Goal: Task Accomplishment & Management: Use online tool/utility

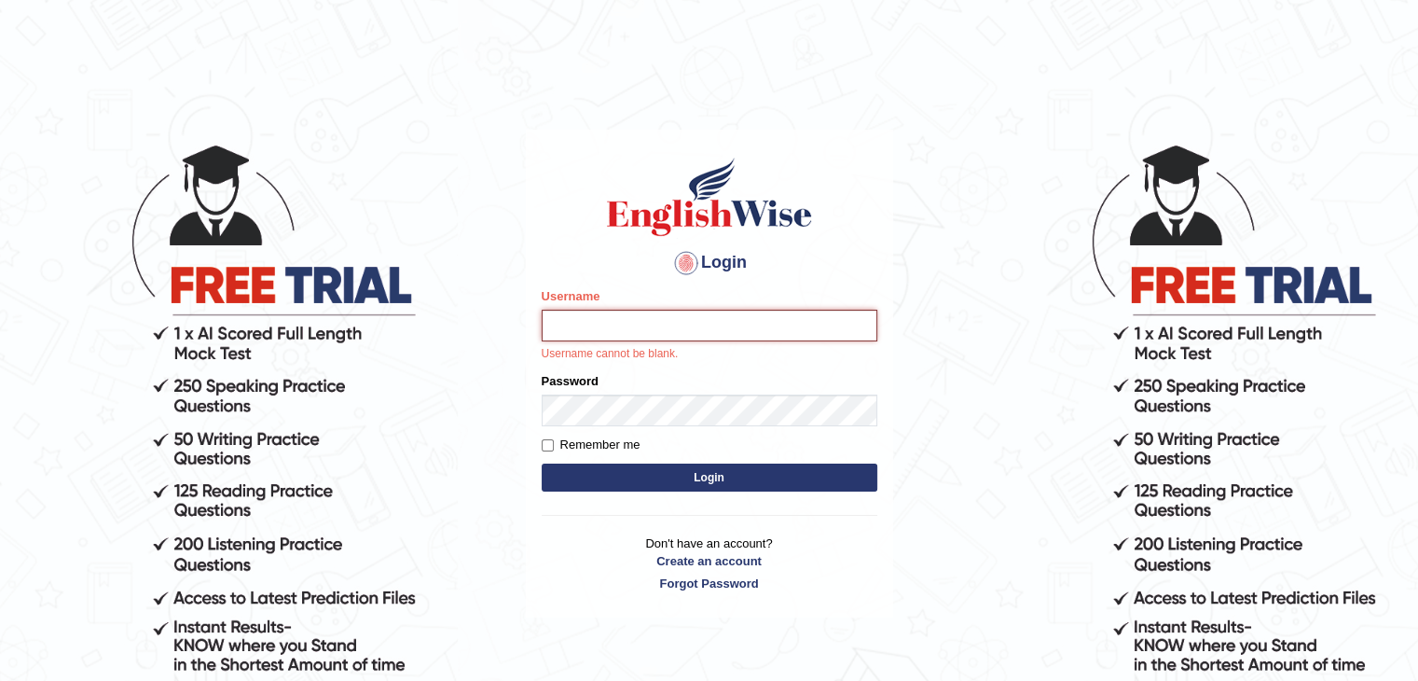
type input "Ayyazameer"
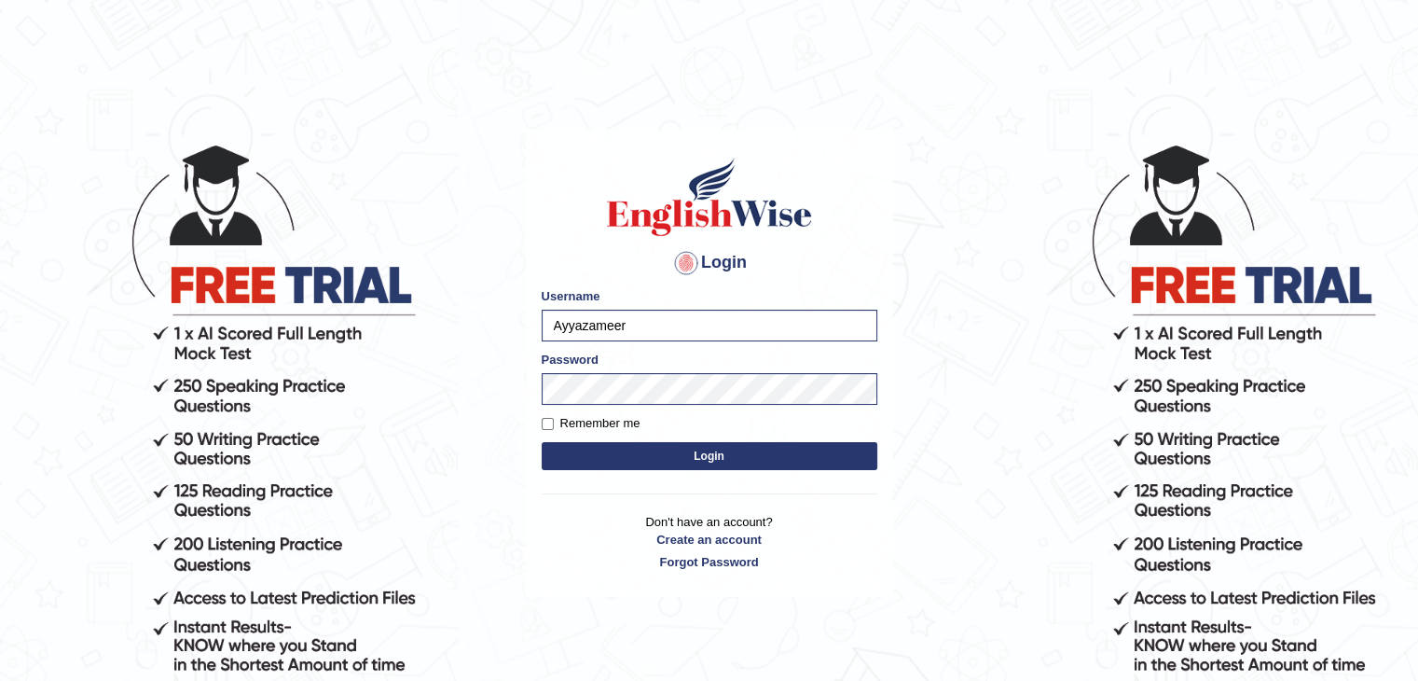
click at [750, 462] on button "Login" at bounding box center [710, 456] width 336 height 28
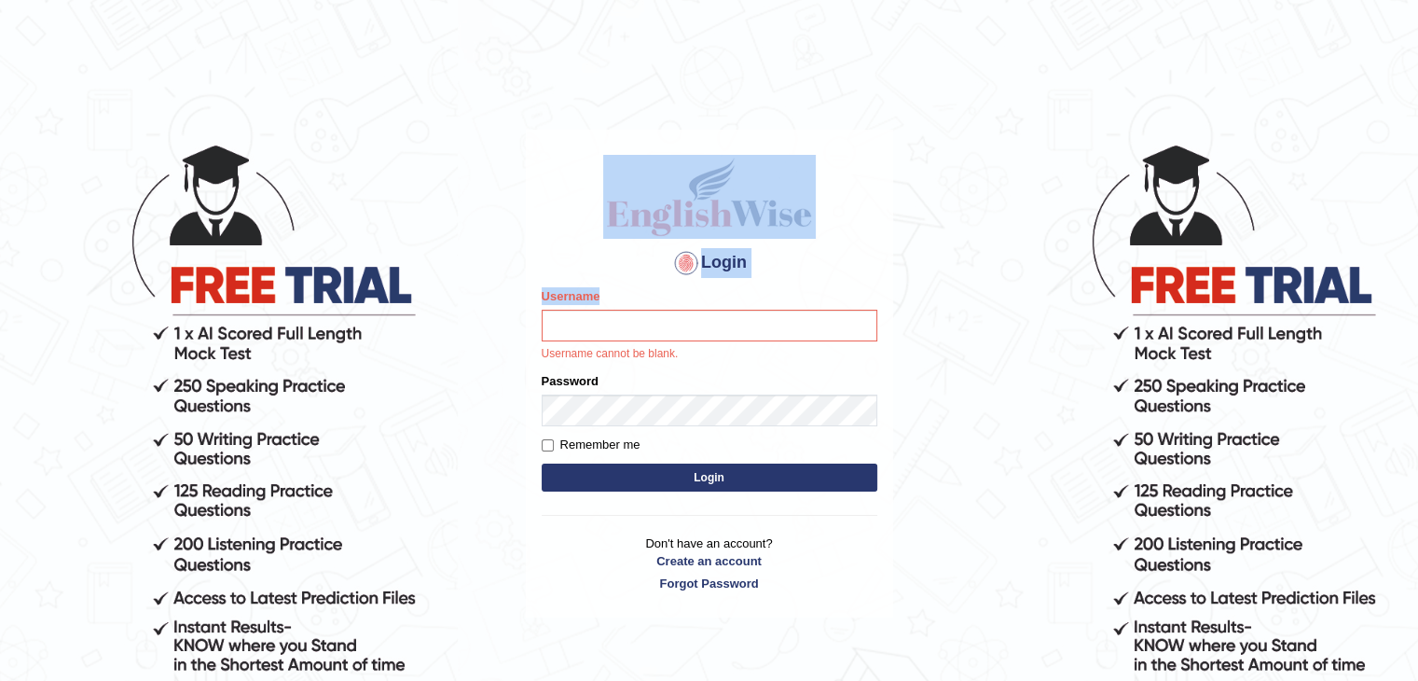
drag, startPoint x: 0, startPoint y: 0, endPoint x: 609, endPoint y: 329, distance: 692.2
click at [609, 329] on body "Login Please fix the following errors: Username Username cannot be blank. Passw…" at bounding box center [709, 411] width 1418 height 681
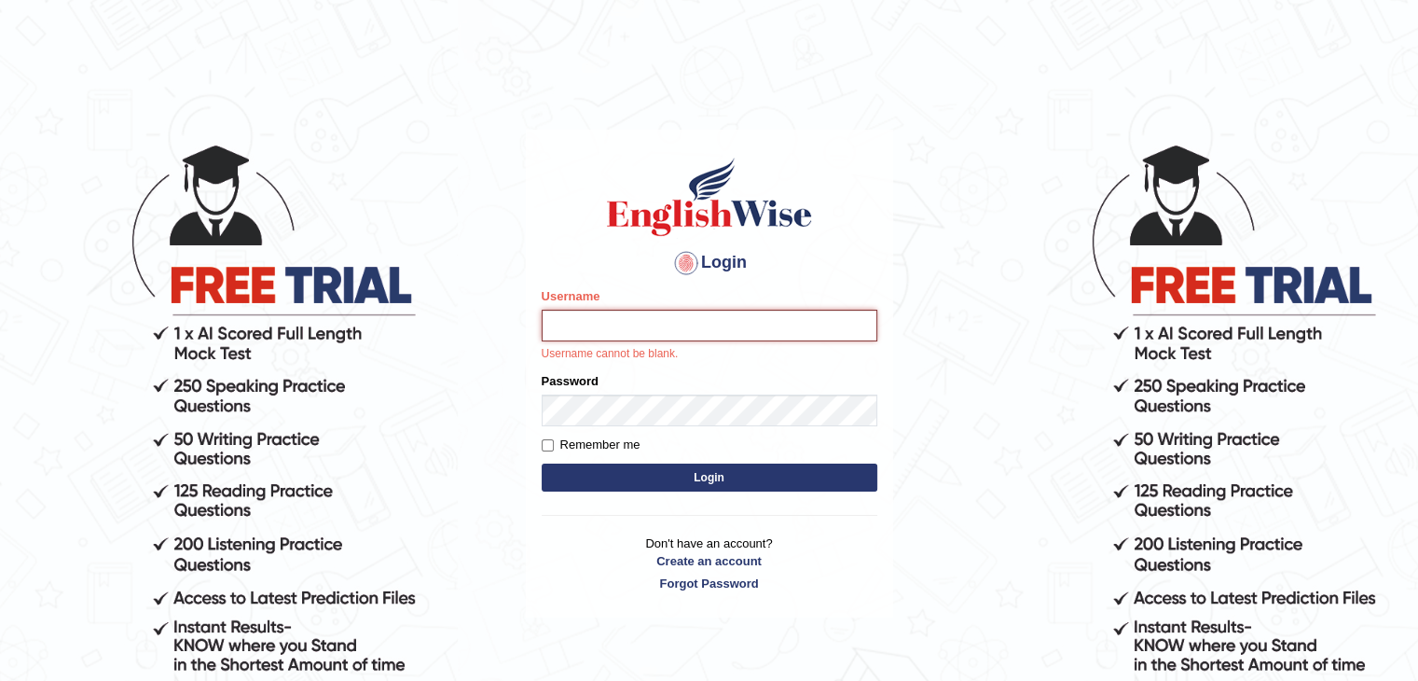
click at [609, 329] on input "Username" at bounding box center [710, 326] width 336 height 32
type input "Ayyazameer"
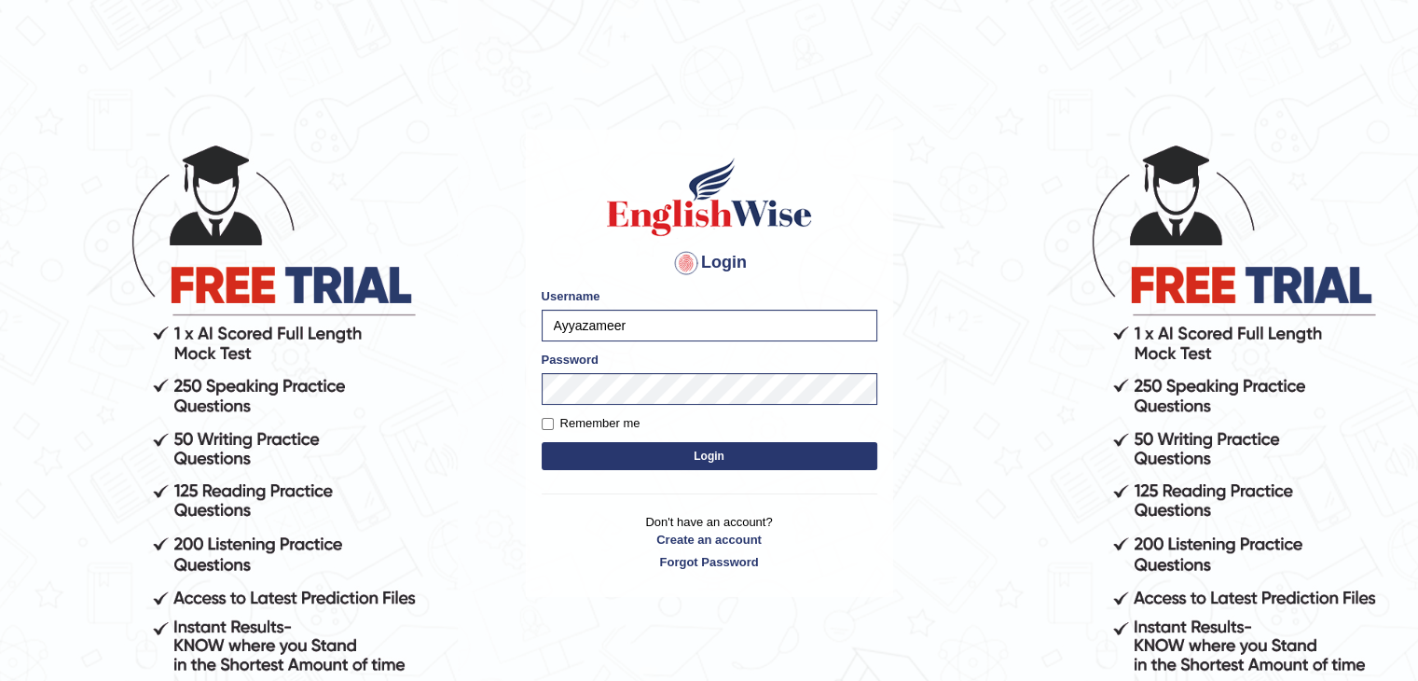
click at [676, 461] on button "Login" at bounding box center [710, 456] width 336 height 28
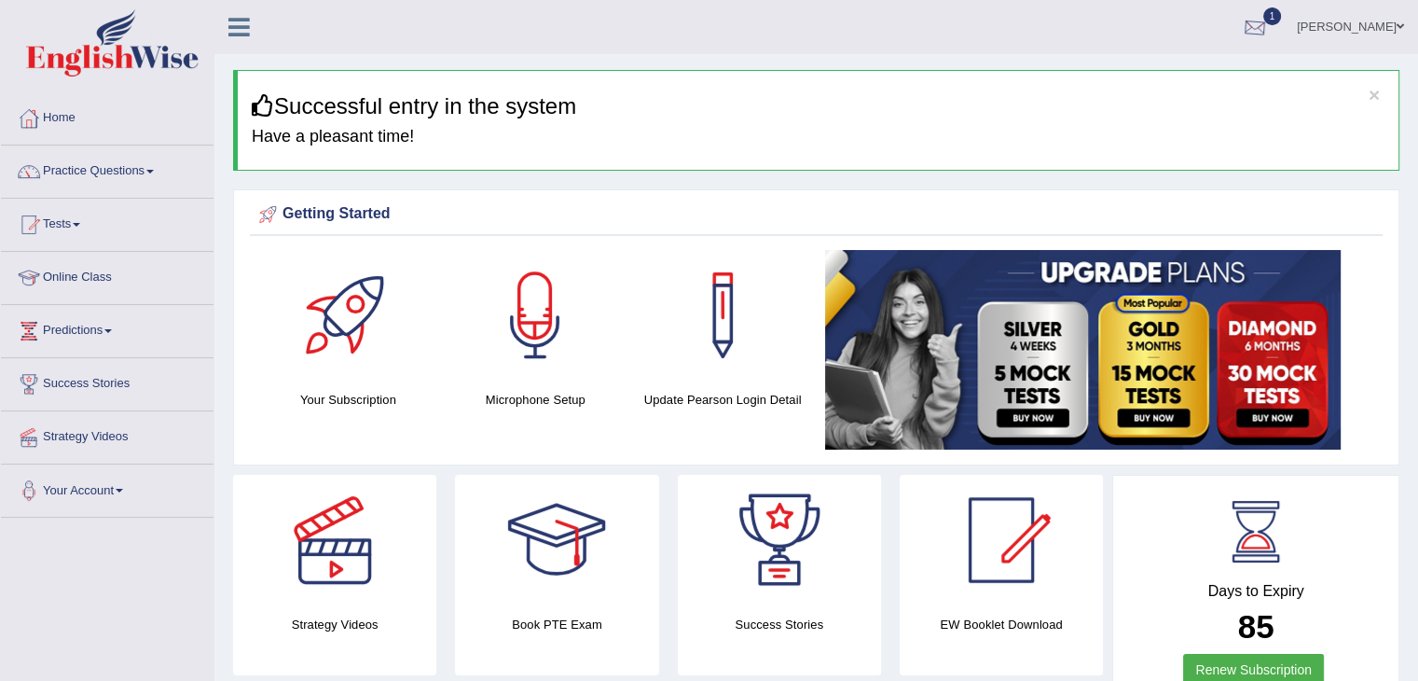
click at [1269, 29] on div at bounding box center [1255, 28] width 28 height 28
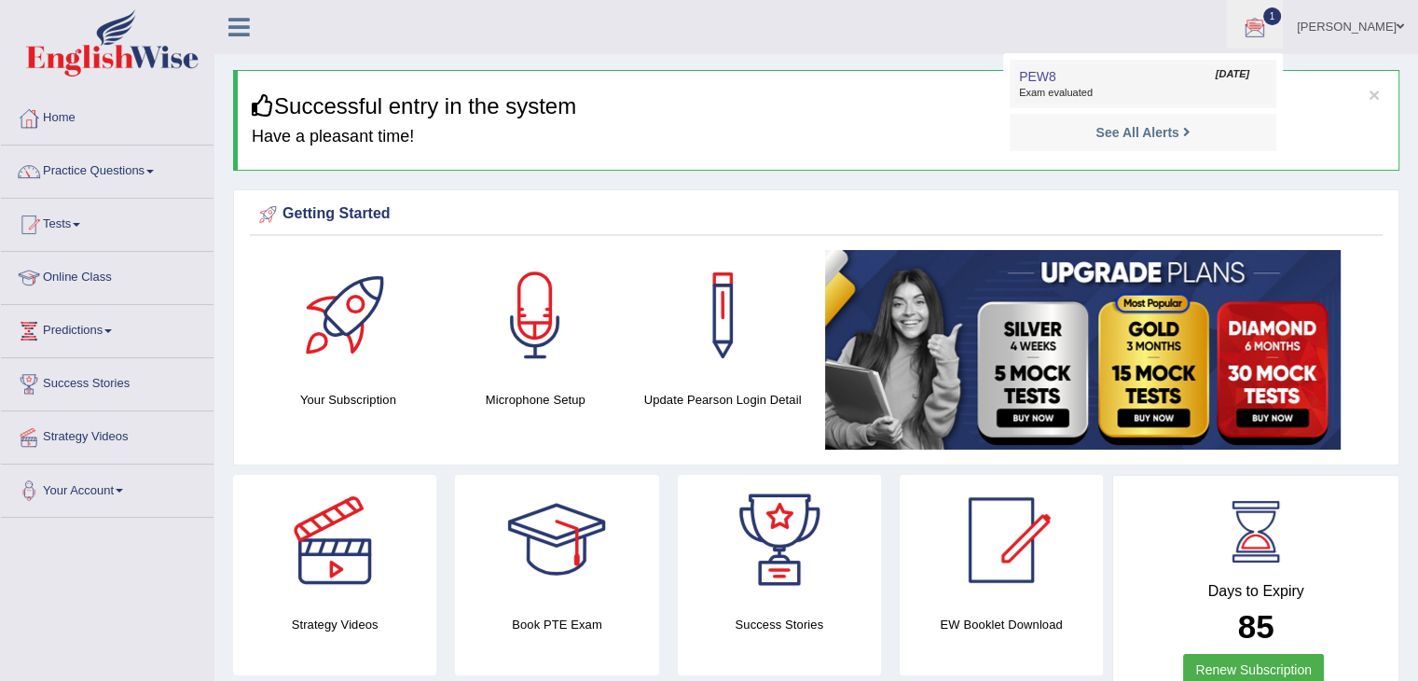
click at [1216, 79] on link "PEW8 Sep 1, 2025 Exam evaluated" at bounding box center [1142, 83] width 257 height 39
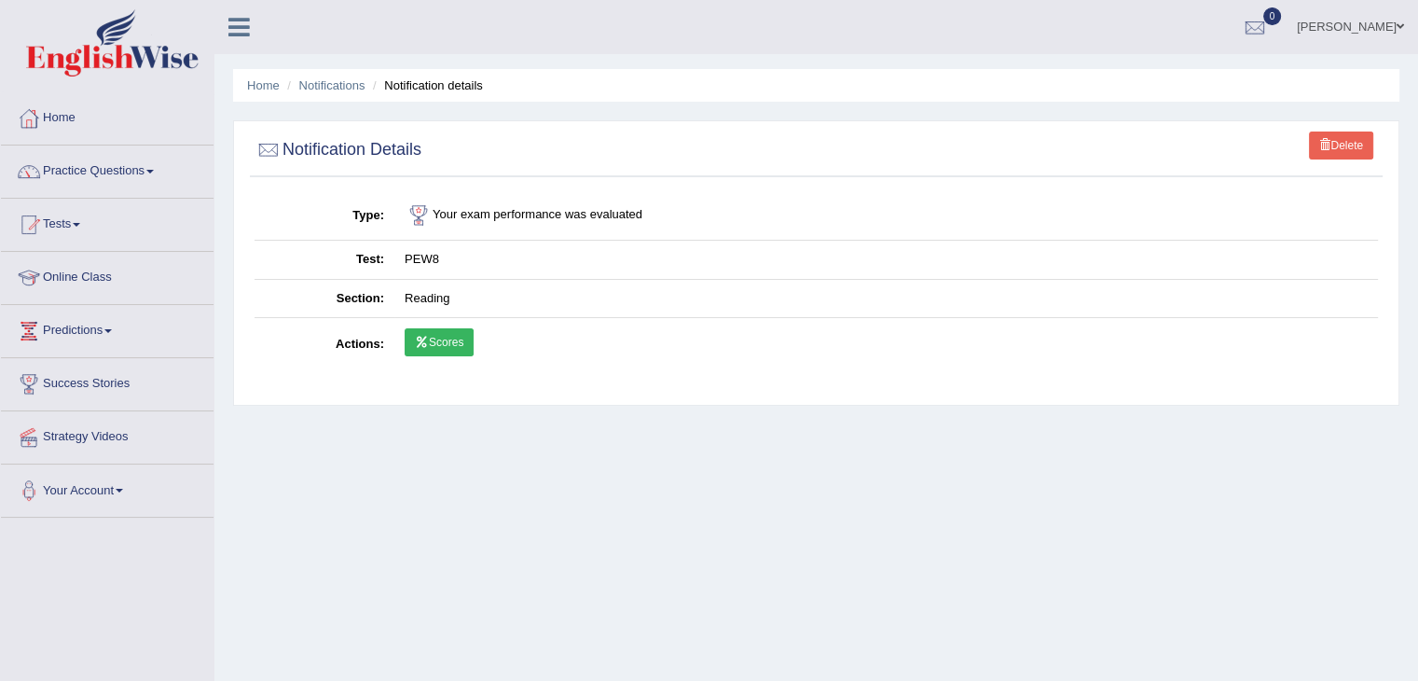
click at [464, 349] on link "Scores" at bounding box center [439, 342] width 69 height 28
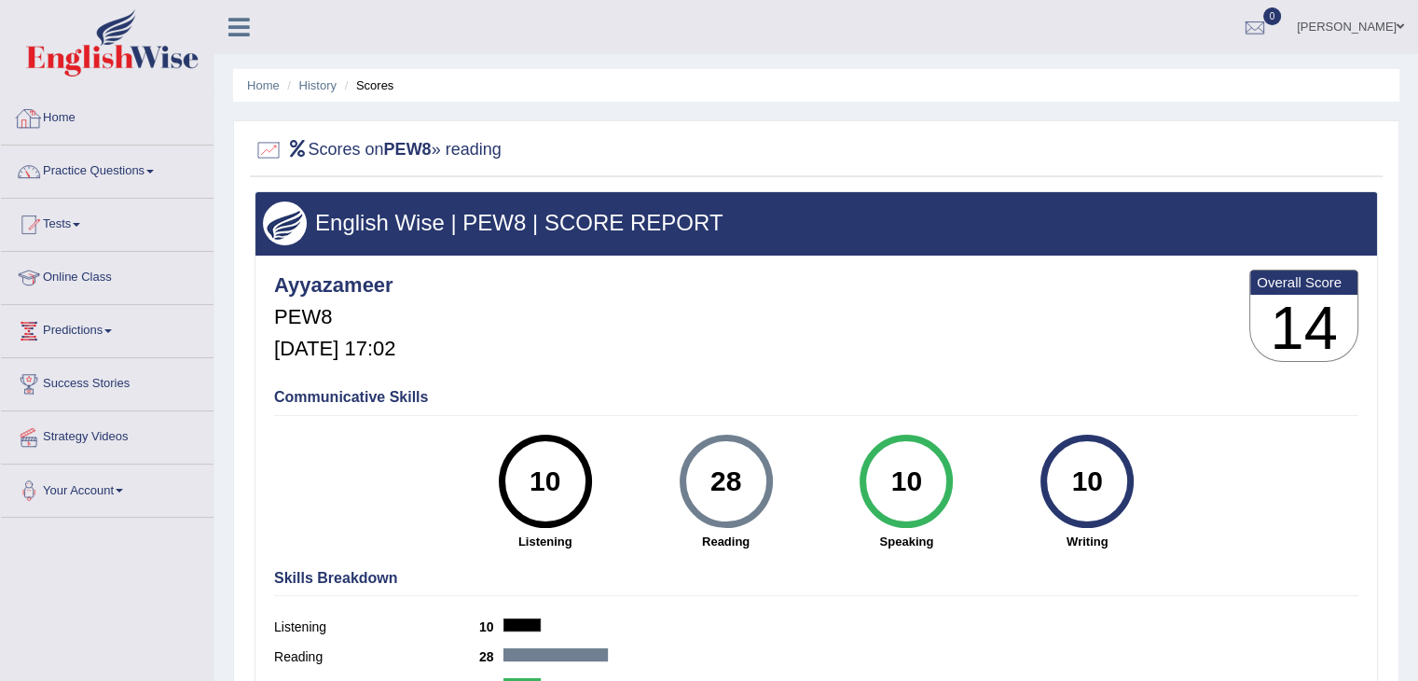
click at [43, 107] on link "Home" at bounding box center [107, 115] width 213 height 47
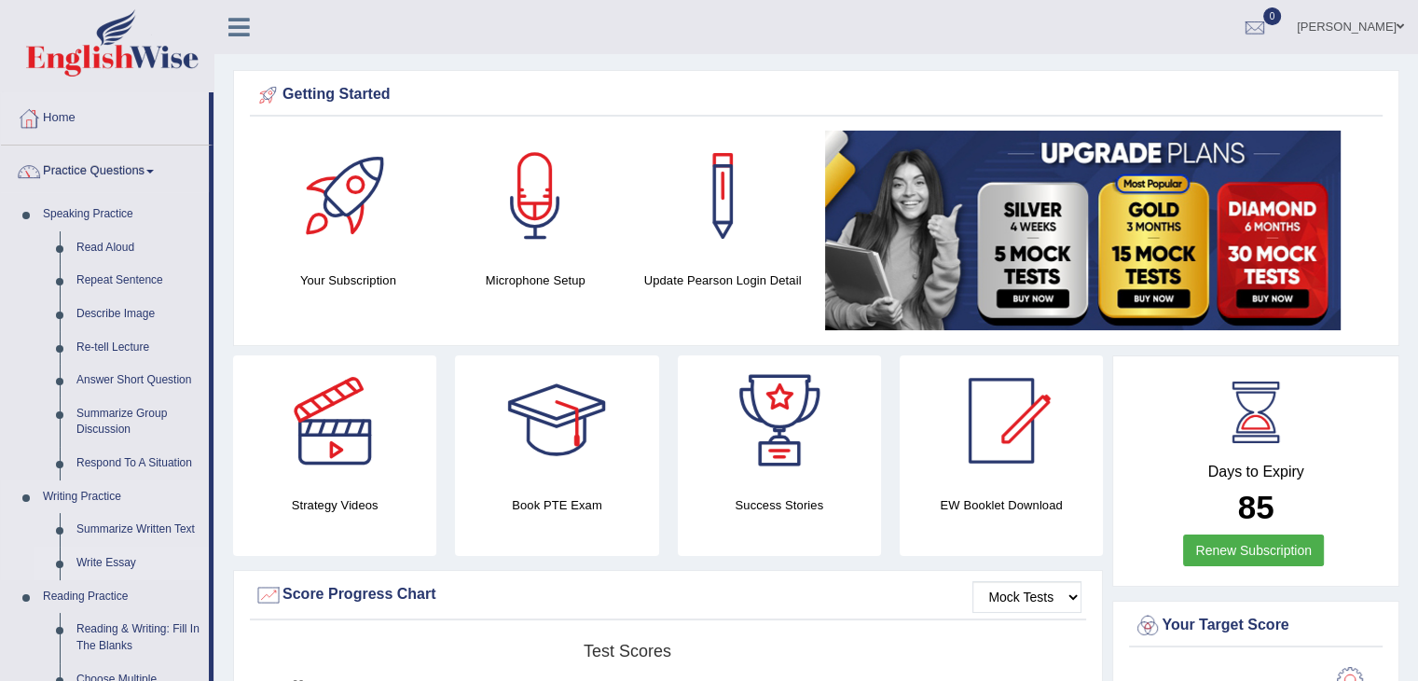
click at [98, 556] on link "Write Essay" at bounding box center [138, 563] width 141 height 34
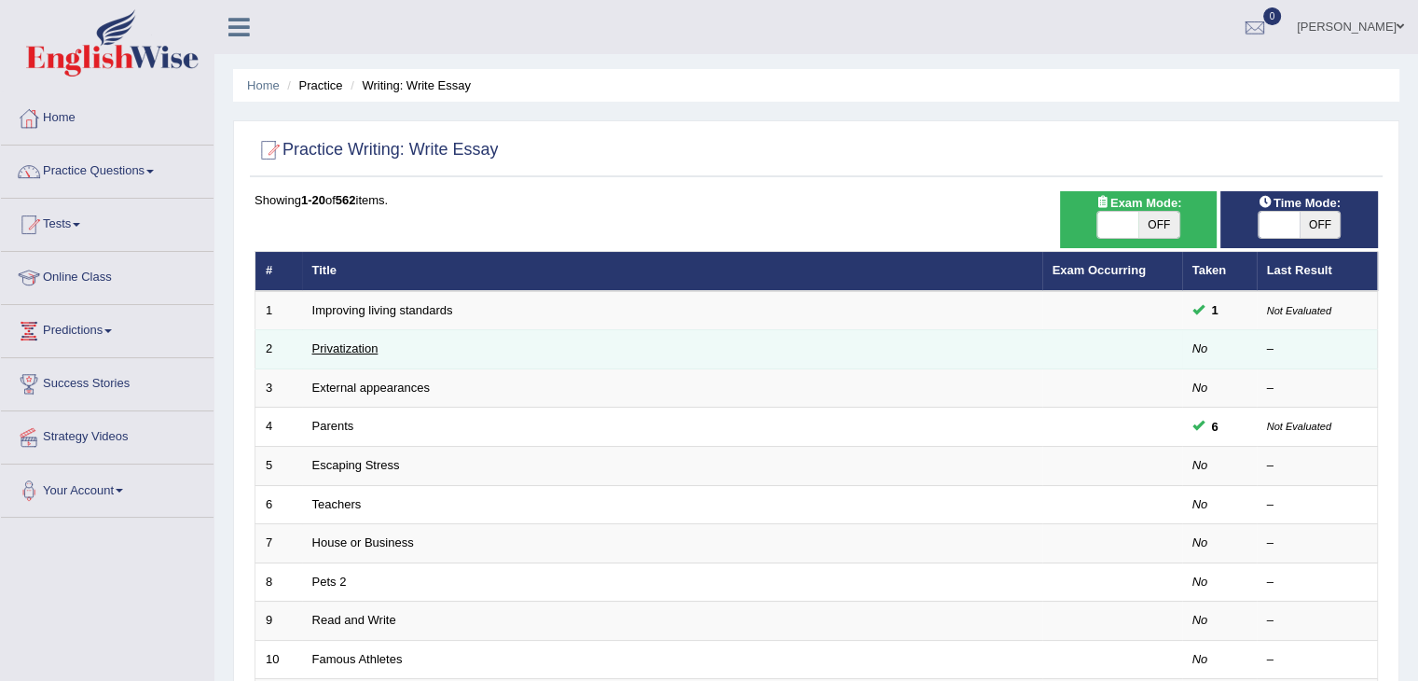
click at [371, 344] on link "Privatization" at bounding box center [345, 348] width 66 height 14
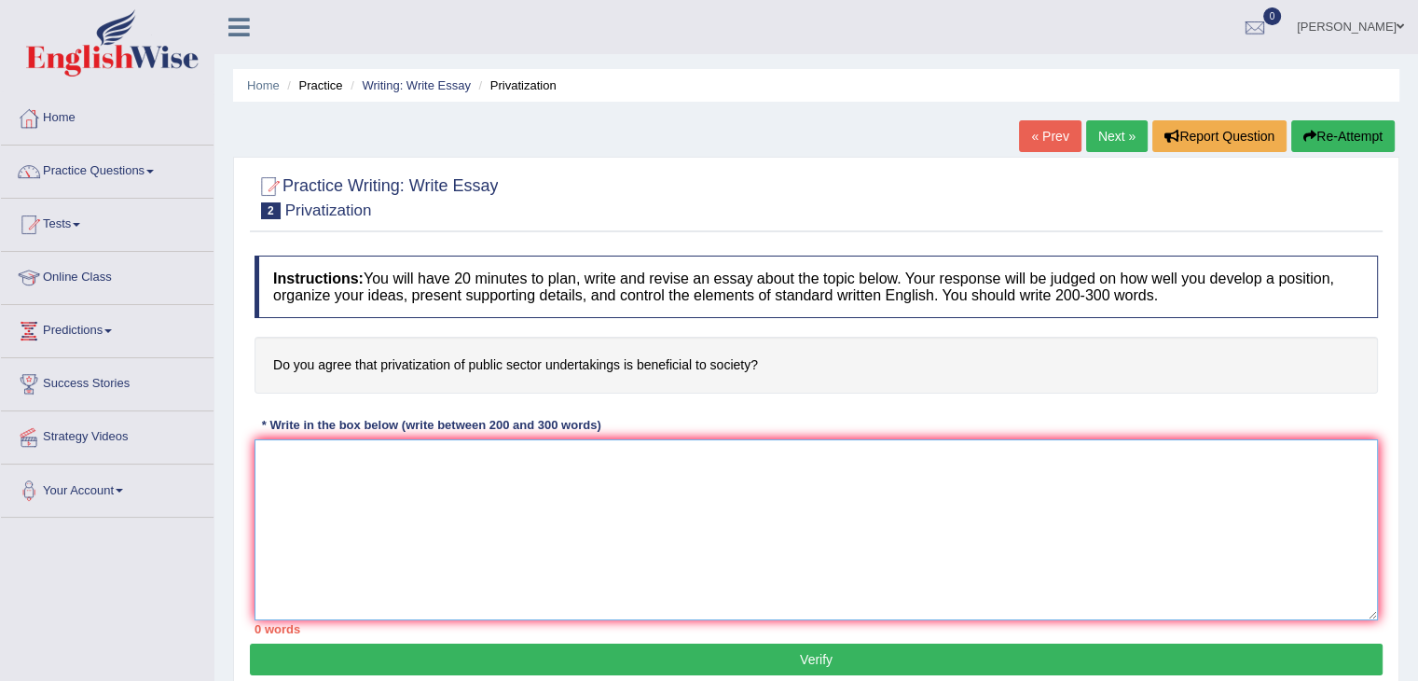
click at [357, 504] on textarea at bounding box center [817, 529] width 1124 height 181
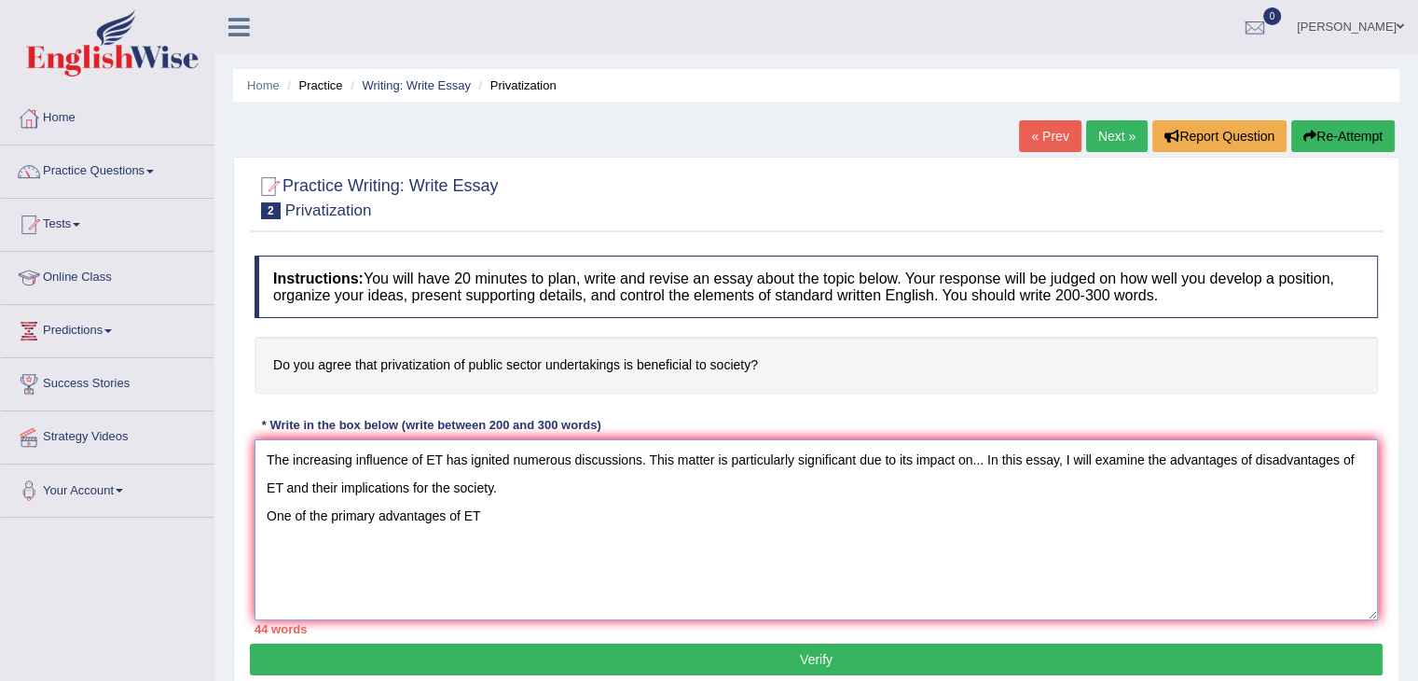
click at [445, 460] on textarea "The increasing influence of ET has ignited numerous discussions. This matter is…" at bounding box center [817, 529] width 1124 height 181
click at [485, 523] on textarea "The increasing influence of ET on our lives has ignited numerous discussions. T…" at bounding box center [817, 529] width 1124 height 181
drag, startPoint x: 623, startPoint y: 512, endPoint x: 451, endPoint y: 502, distance: 171.9
click at [451, 502] on textarea "The increasing influence of ET on our lives has ignited numerous discussions. T…" at bounding box center [817, 529] width 1124 height 181
click at [603, 530] on textarea "The increasing influence of ET on our lives has ignited numerous discussions. T…" at bounding box center [817, 529] width 1124 height 181
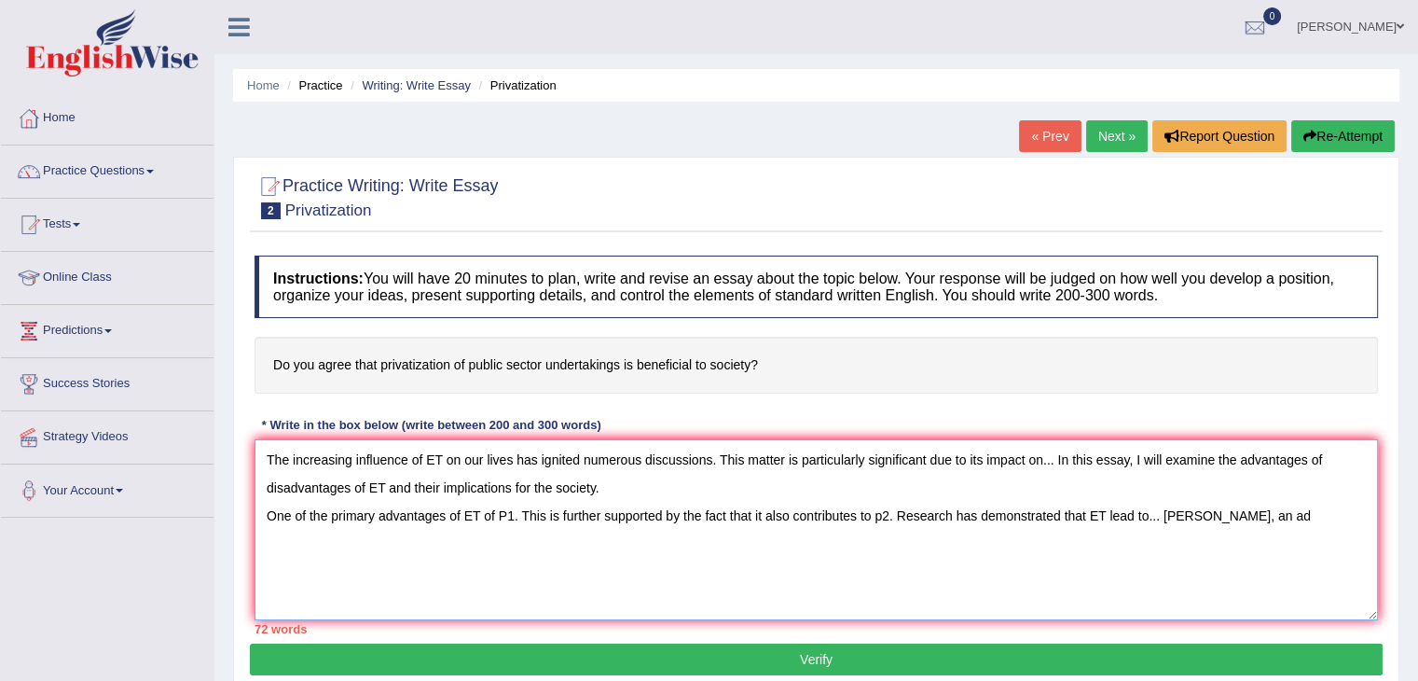
click at [1270, 516] on textarea "The increasing influence of ET on our lives has ignited numerous discussions. T…" at bounding box center [817, 529] width 1124 height 181
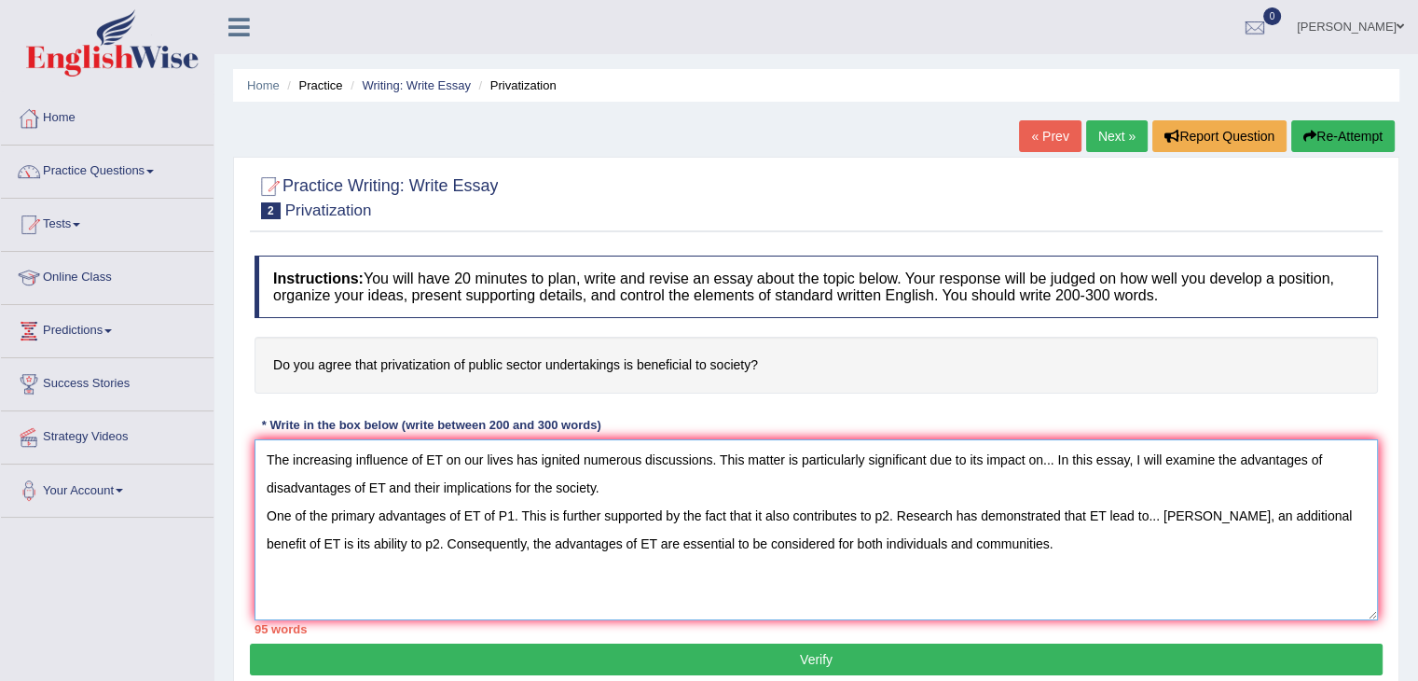
click at [1191, 583] on textarea "The increasing influence of ET on our lives has ignited numerous discussions. T…" at bounding box center [817, 529] width 1124 height 181
click at [1097, 557] on textarea "The increasing influence of ET on our lives has ignited numerous discussions. T…" at bounding box center [817, 529] width 1124 height 181
click at [1063, 539] on textarea "The increasing influence of ET on our lives has ignited numerous discussions. T…" at bounding box center [817, 529] width 1124 height 181
drag, startPoint x: 692, startPoint y: 546, endPoint x: 545, endPoint y: 568, distance: 148.9
click at [545, 568] on textarea "The increasing influence of ET on our lives has ignited numerous discussions. T…" at bounding box center [817, 529] width 1124 height 181
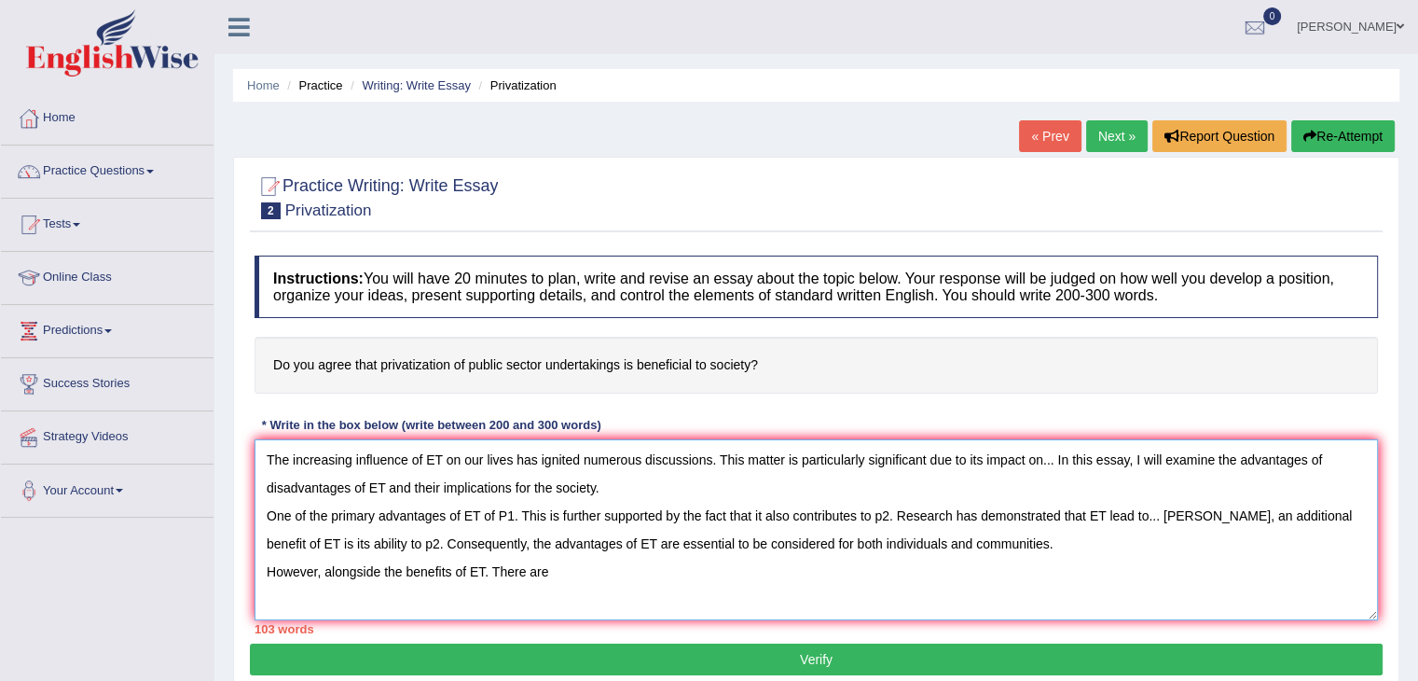
click at [545, 568] on textarea "The increasing influence of ET on our lives has ignited numerous discussions. T…" at bounding box center [817, 529] width 1124 height 181
click at [589, 564] on textarea "The increasing influence of ET on our lives has ignited numerous discussions. T…" at bounding box center [817, 529] width 1124 height 181
drag, startPoint x: 589, startPoint y: 564, endPoint x: 492, endPoint y: 572, distance: 97.3
click at [492, 572] on textarea "The increasing influence of ET on our lives has ignited numerous discussions. T…" at bounding box center [817, 529] width 1124 height 181
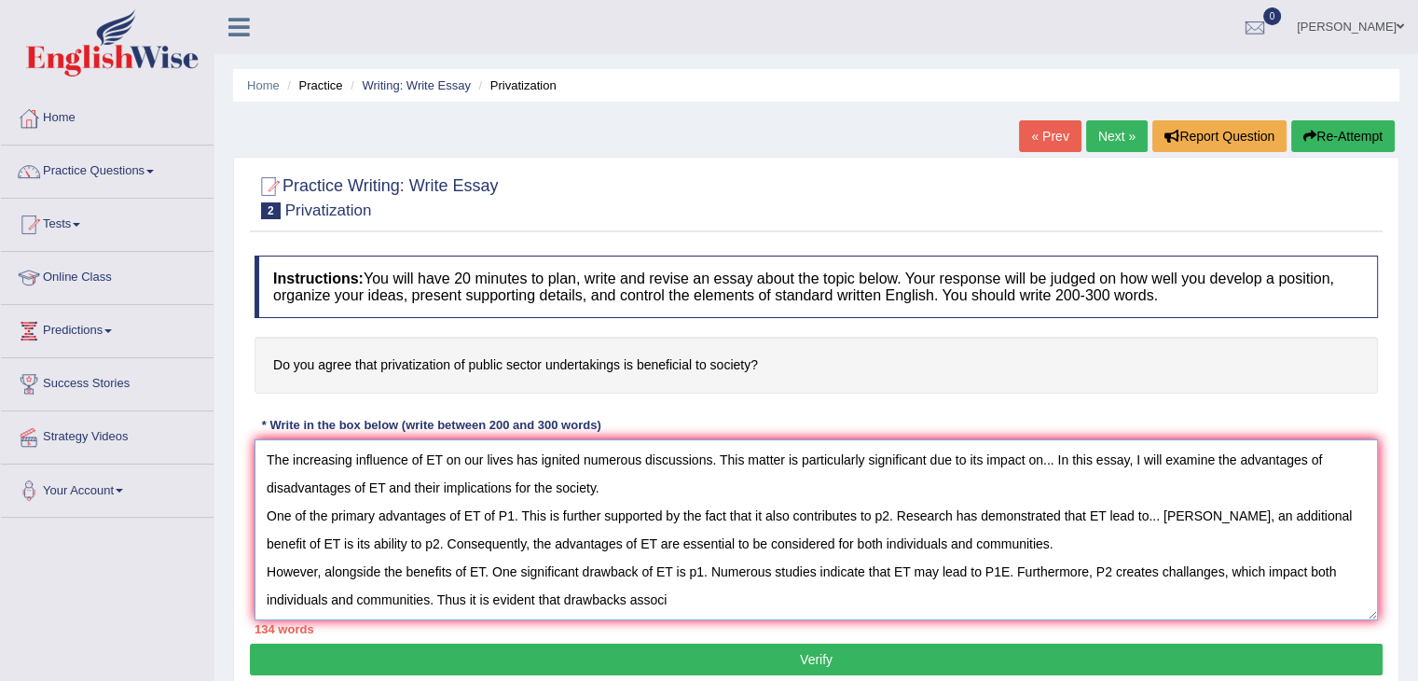
click at [536, 605] on textarea "The increasing influence of ET on our lives has ignited numerous discussions. T…" at bounding box center [817, 529] width 1124 height 181
click at [709, 588] on textarea "The increasing influence of ET on our lives has ignited numerous discussions. T…" at bounding box center [817, 529] width 1124 height 181
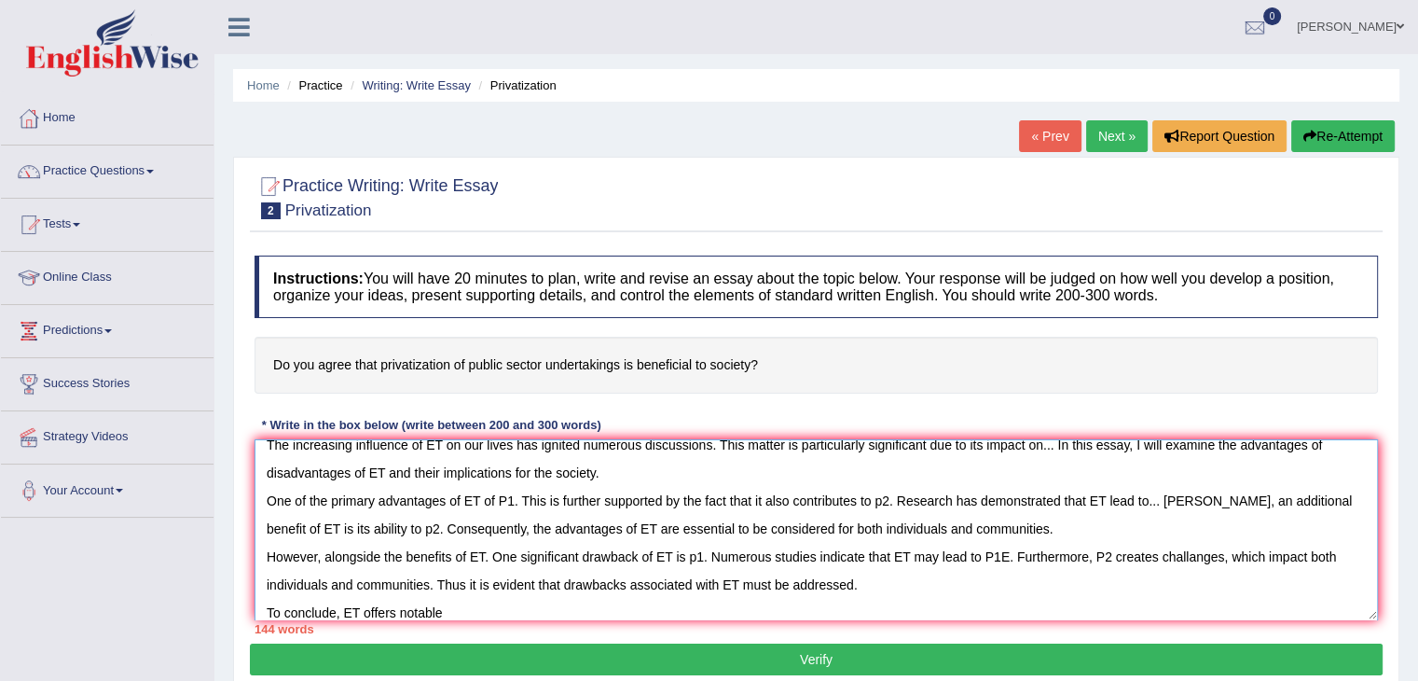
type textarea "The increasing influence of ET on our lives has ignited numerous discussions. T…"
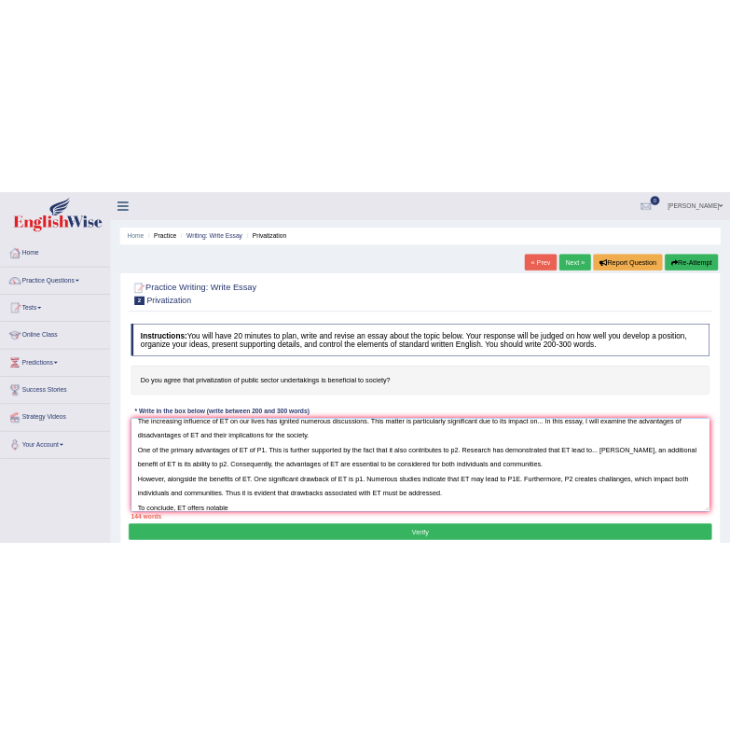
scroll to position [56, 0]
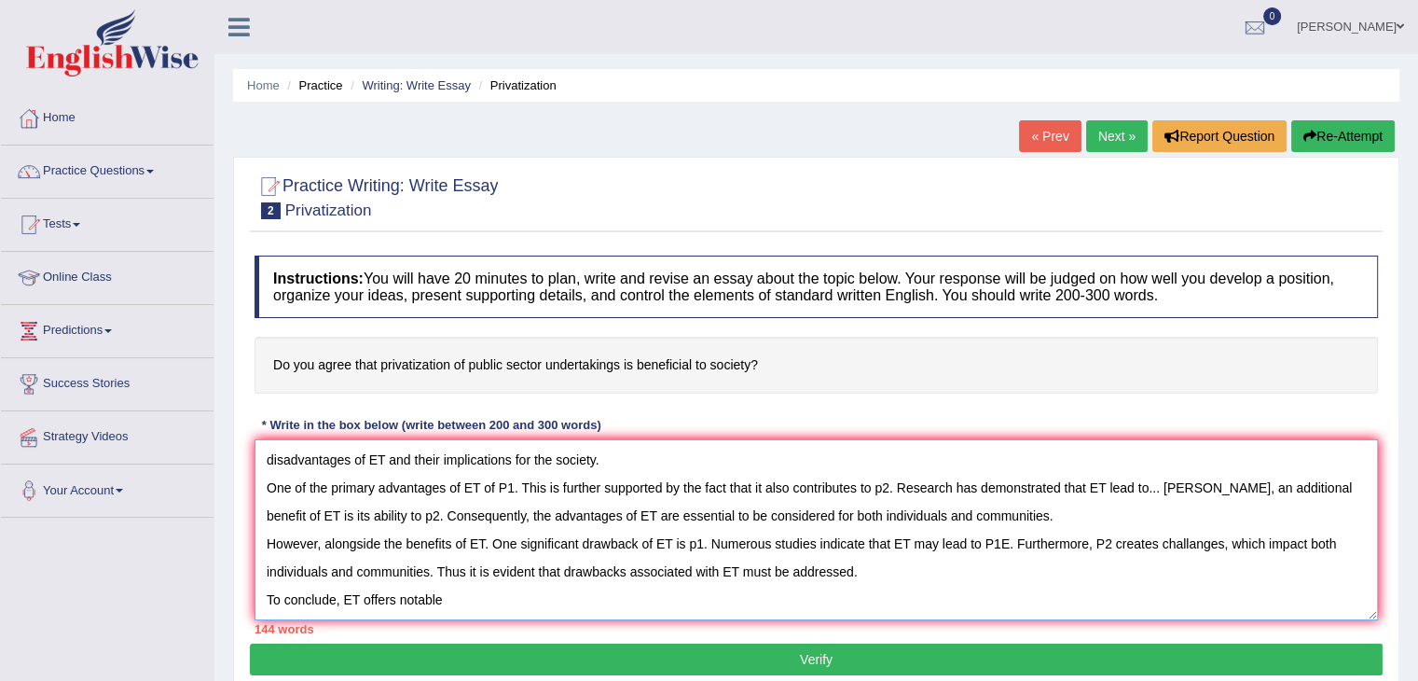
click at [914, 575] on textarea "The increasing influence of ET on our lives has ignited numerous discussions. T…" at bounding box center [817, 529] width 1124 height 181
click at [630, 568] on textarea "The increasing influence of ET on our lives has ignited numerous discussions. T…" at bounding box center [817, 529] width 1124 height 181
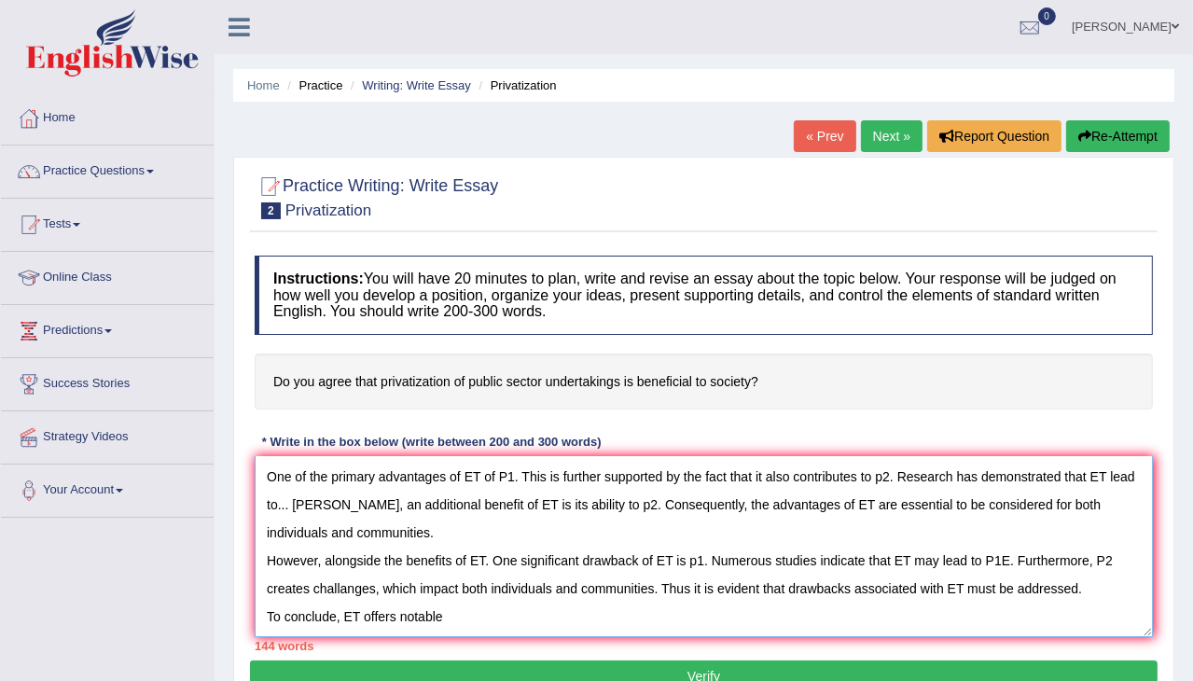
click at [891, 530] on textarea "The increasing influence of ET on our lives has ignited numerous discussions. T…" at bounding box center [704, 546] width 898 height 181
click at [470, 615] on textarea "The increasing influence of ET on our lives has ignited numerous discussions. T…" at bounding box center [704, 546] width 898 height 181
click at [734, 618] on textarea "The increasing influence of ET on our lives has ignited numerous discussions. T…" at bounding box center [704, 546] width 898 height 181
click at [712, 633] on textarea "The increasing influence of ET on our lives has ignited numerous discussions. T…" at bounding box center [704, 546] width 898 height 181
click at [613, 623] on textarea "The increasing influence of ET on our lives has ignited numerous discussions. T…" at bounding box center [704, 546] width 898 height 181
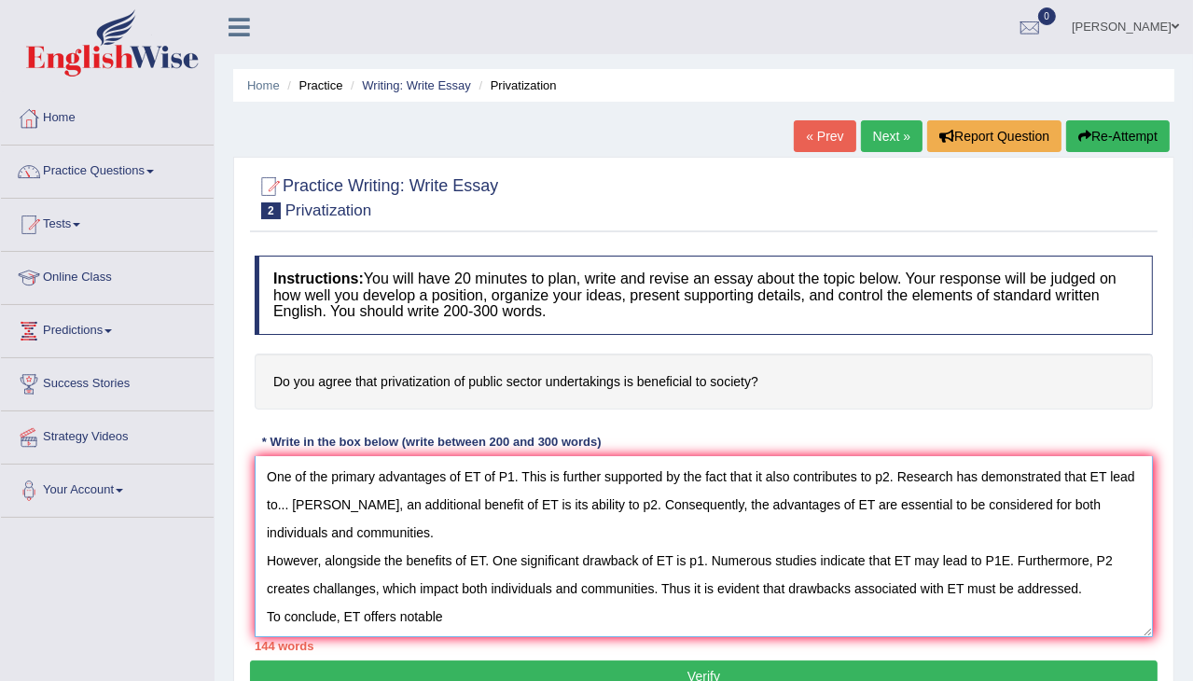
click at [627, 612] on textarea "The increasing influence of ET on our lives has ignited numerous discussions. T…" at bounding box center [704, 546] width 898 height 181
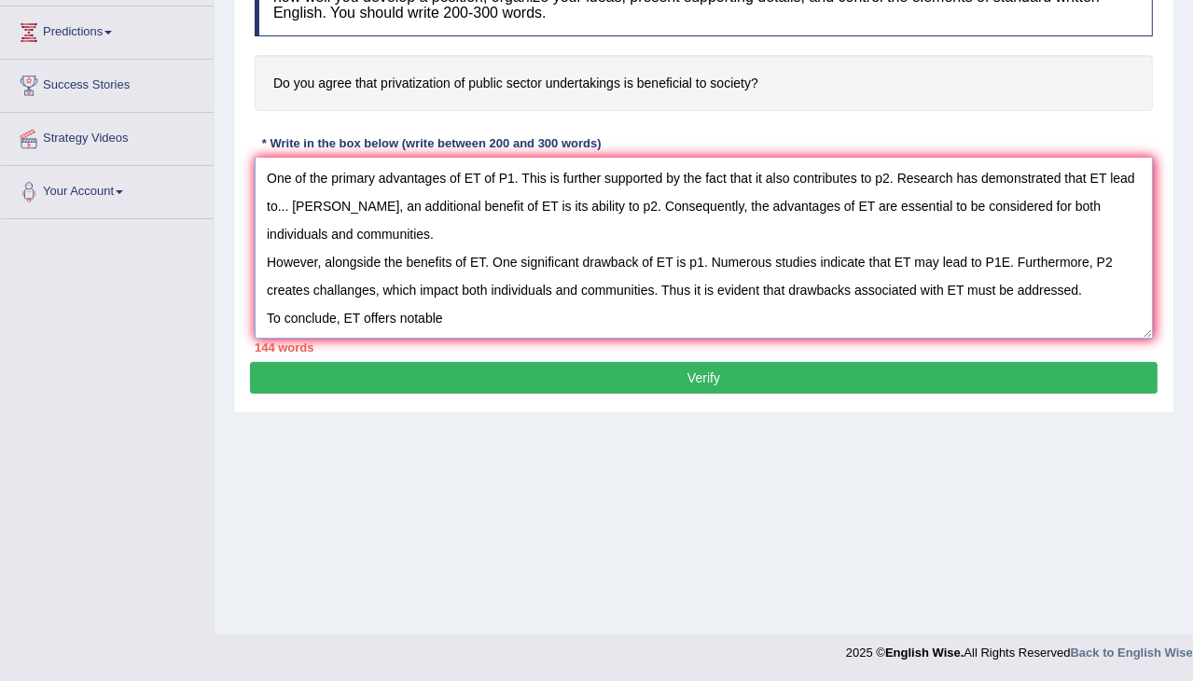
drag, startPoint x: 629, startPoint y: 614, endPoint x: 978, endPoint y: 724, distance: 365.4
click at [978, 382] on html "Toggle navigation Home Practice Questions Speaking Practice Read Aloud Repeat S…" at bounding box center [596, 42] width 1193 height 681
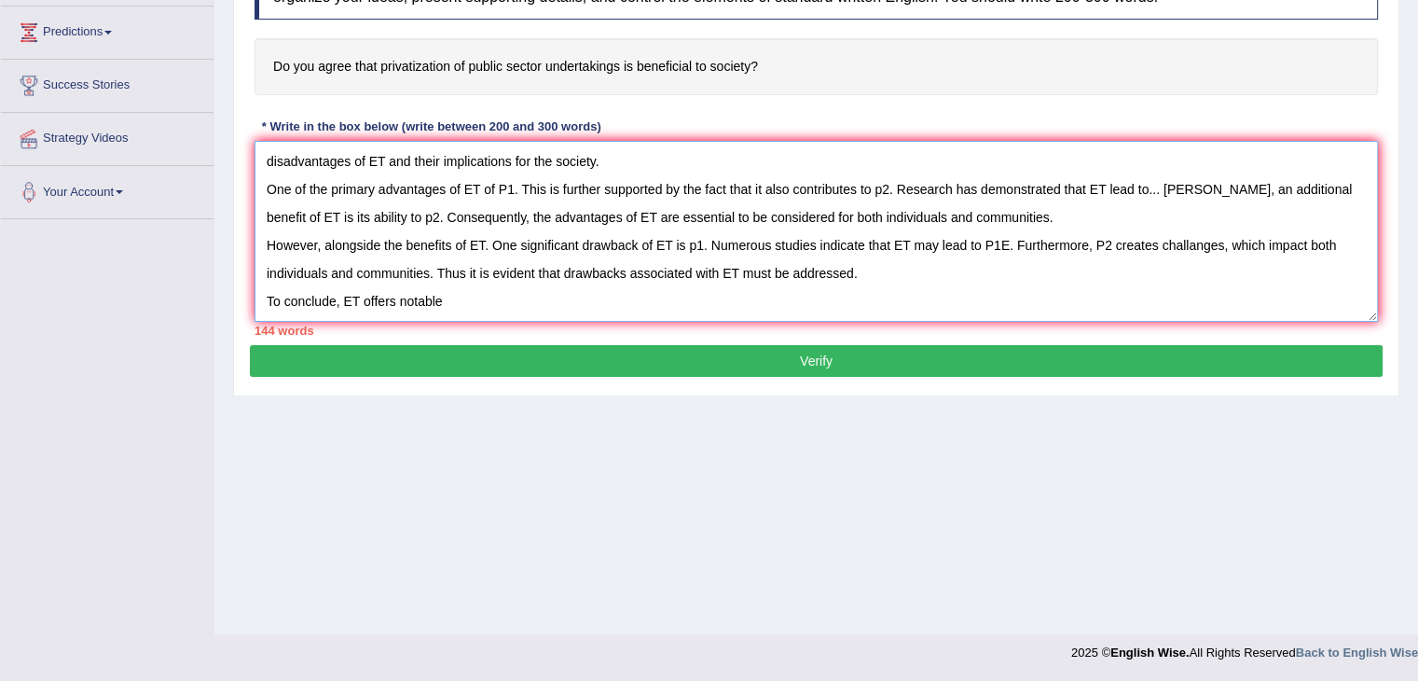
scroll to position [56, 0]
